Goal: Task Accomplishment & Management: Use online tool/utility

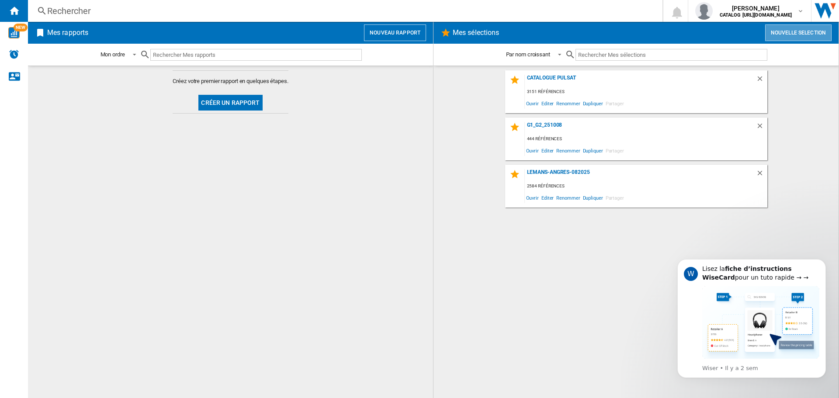
click at [790, 29] on button "Nouvelle selection" at bounding box center [798, 32] width 66 height 17
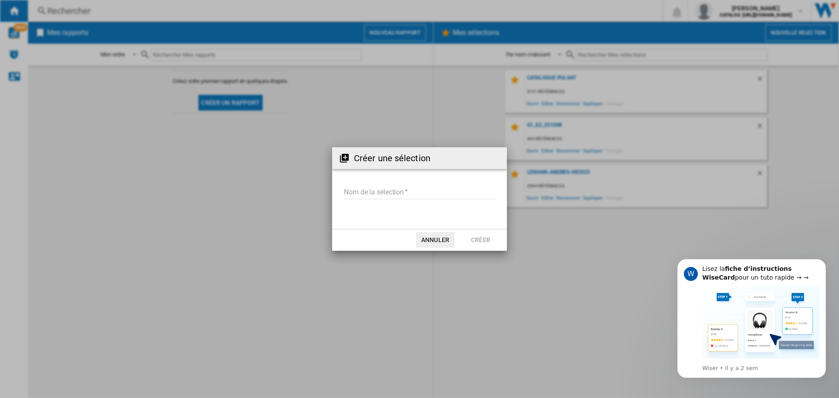
click at [409, 191] on input "Nom de la sélection" at bounding box center [419, 192] width 152 height 13
type input "*****"
click at [484, 241] on button "Créer" at bounding box center [480, 240] width 38 height 16
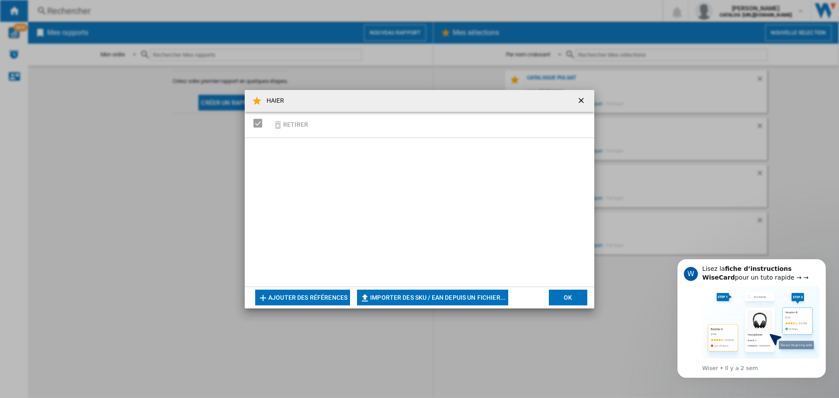
click at [306, 294] on button "Ajouter des références" at bounding box center [302, 298] width 95 height 16
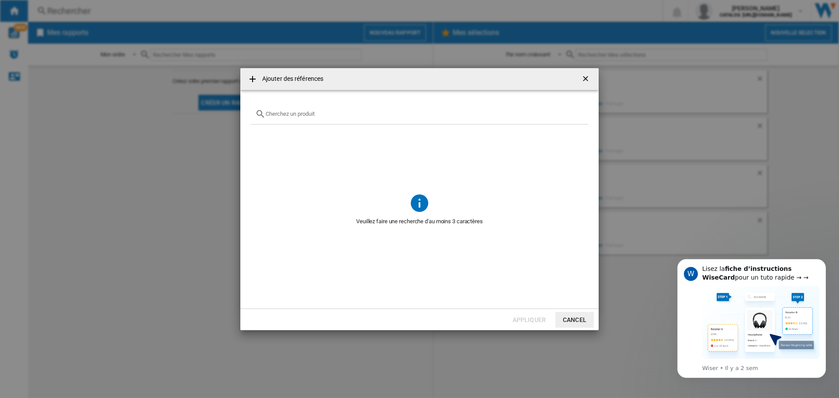
click at [314, 123] on div at bounding box center [419, 114] width 337 height 21
click at [312, 115] on input "text" at bounding box center [425, 113] width 318 height 7
paste input "HWS247FAH1"
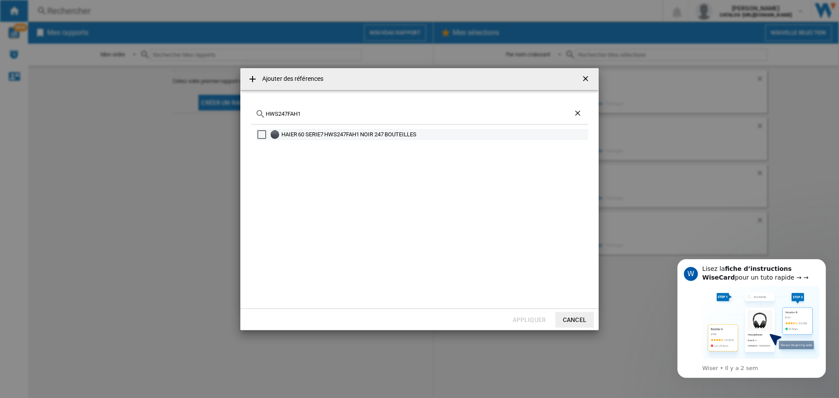
type input "HWS247FAH1"
click at [262, 135] on div "Select" at bounding box center [261, 134] width 9 height 9
click at [521, 318] on button "Appliquer" at bounding box center [529, 320] width 38 height 16
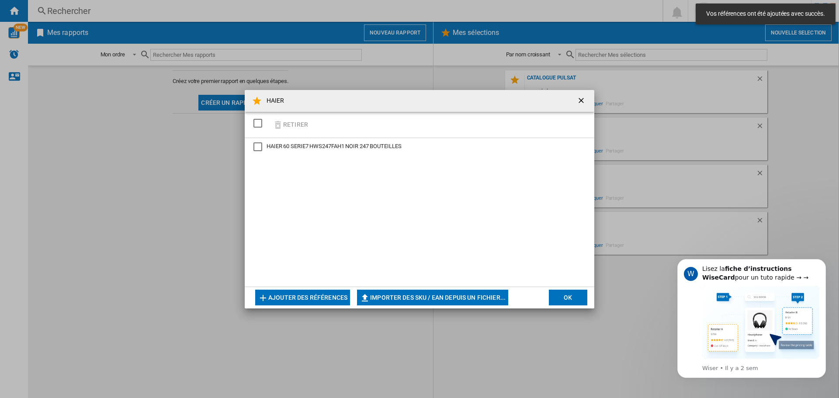
click at [569, 294] on button "OK" at bounding box center [568, 298] width 38 height 16
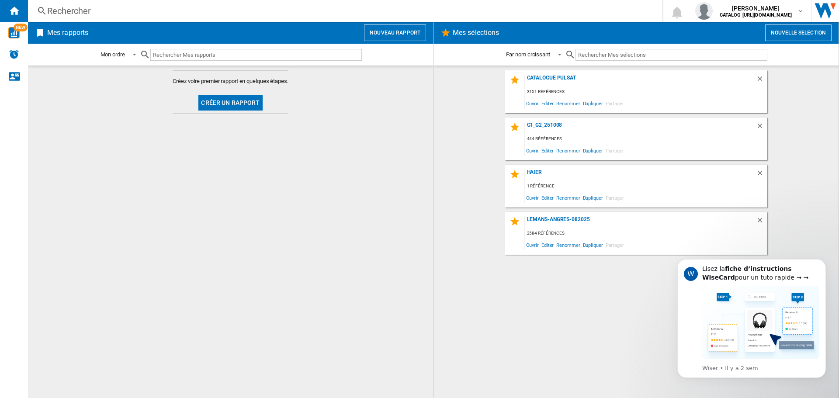
click at [392, 30] on button "Nouveau rapport" at bounding box center [395, 32] width 62 height 17
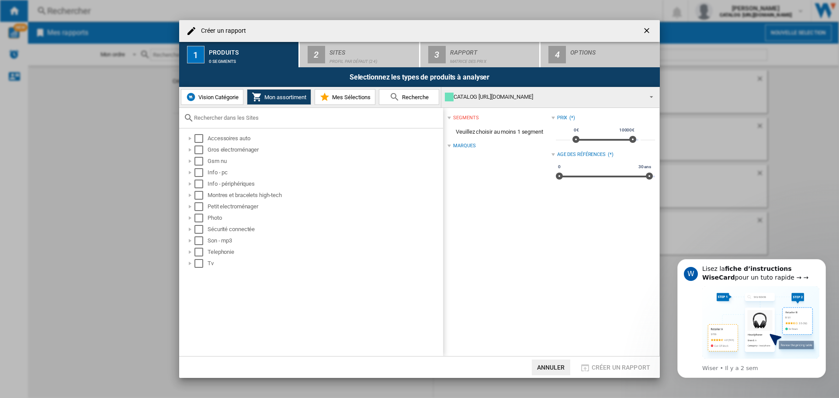
click at [350, 100] on span "Mes Sélections" at bounding box center [350, 97] width 41 height 7
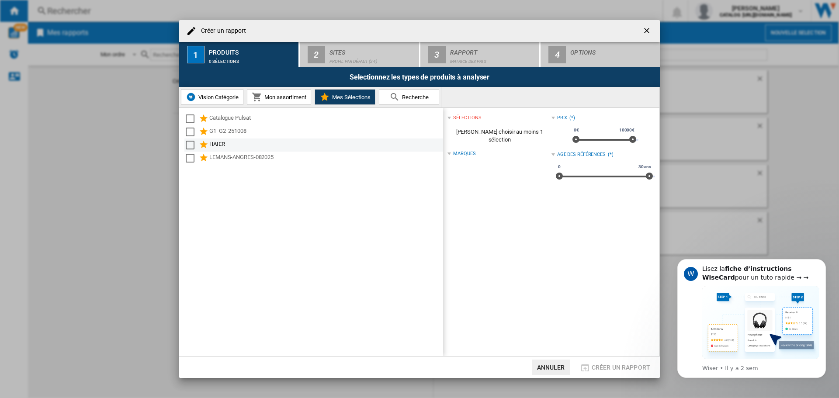
click at [192, 143] on div "Select" at bounding box center [190, 145] width 9 height 9
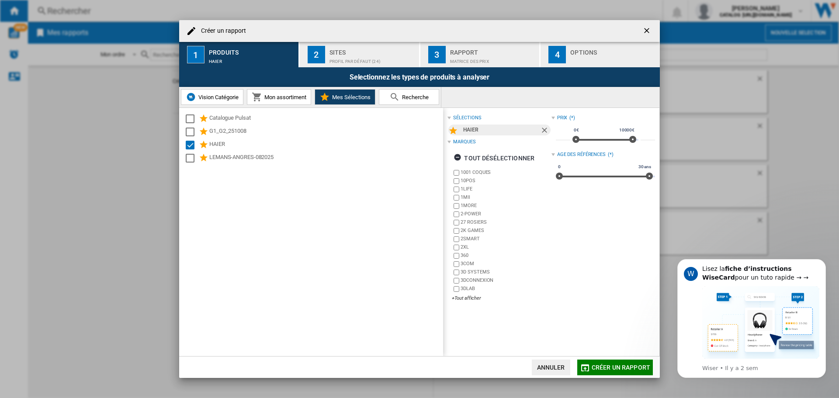
click at [338, 53] on div "Sites" at bounding box center [372, 49] width 86 height 9
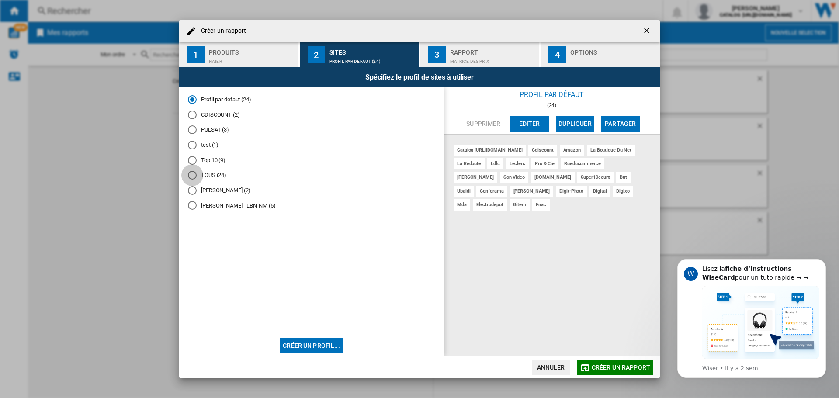
click at [192, 174] on div "TOUS (24)" at bounding box center [192, 175] width 9 height 9
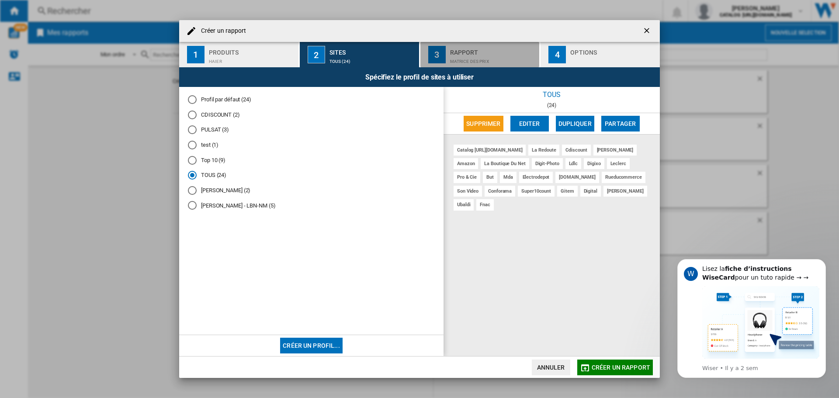
click at [451, 51] on div "Rapport" at bounding box center [493, 49] width 86 height 9
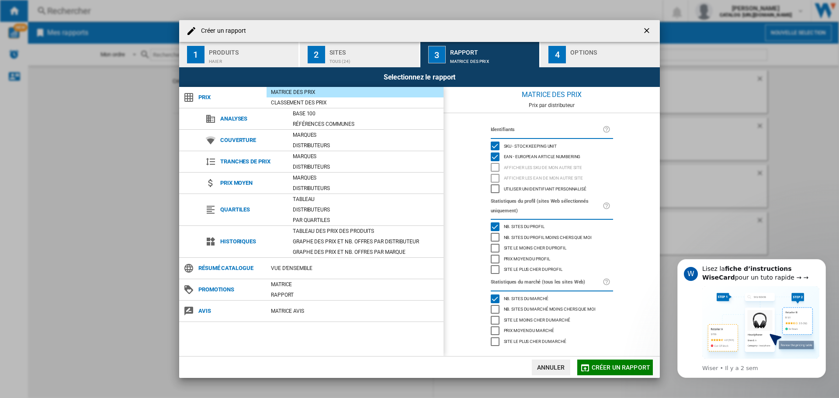
click at [619, 367] on span "Créer un rapport" at bounding box center [620, 367] width 59 height 7
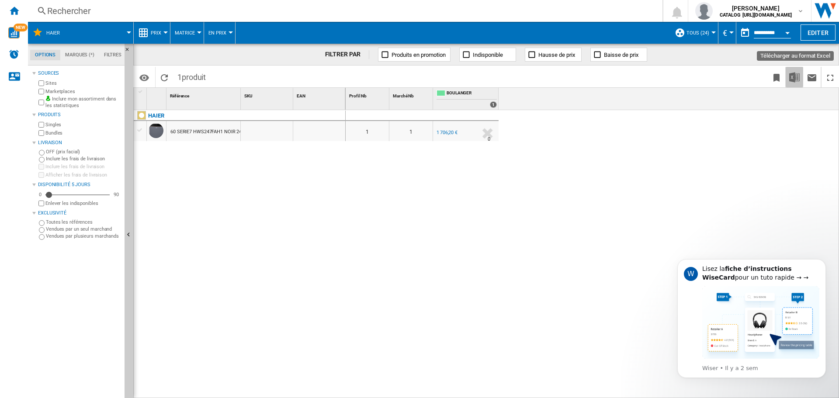
click at [792, 76] on img "Télécharger au format Excel" at bounding box center [794, 77] width 10 height 10
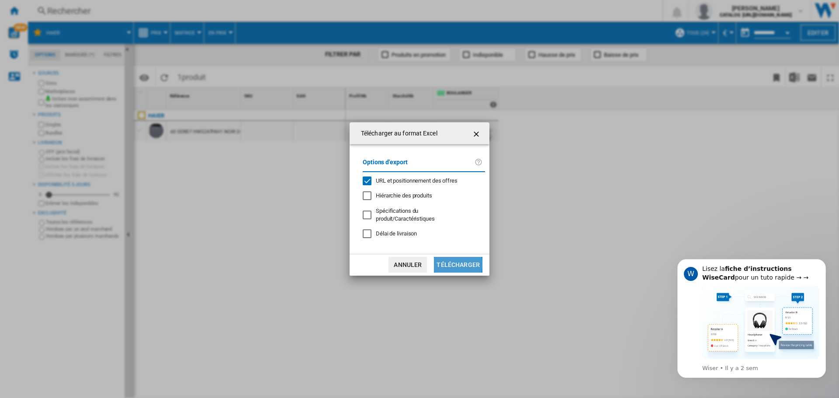
click at [448, 261] on button "Télécharger" at bounding box center [458, 265] width 48 height 16
